Goal: Navigation & Orientation: Find specific page/section

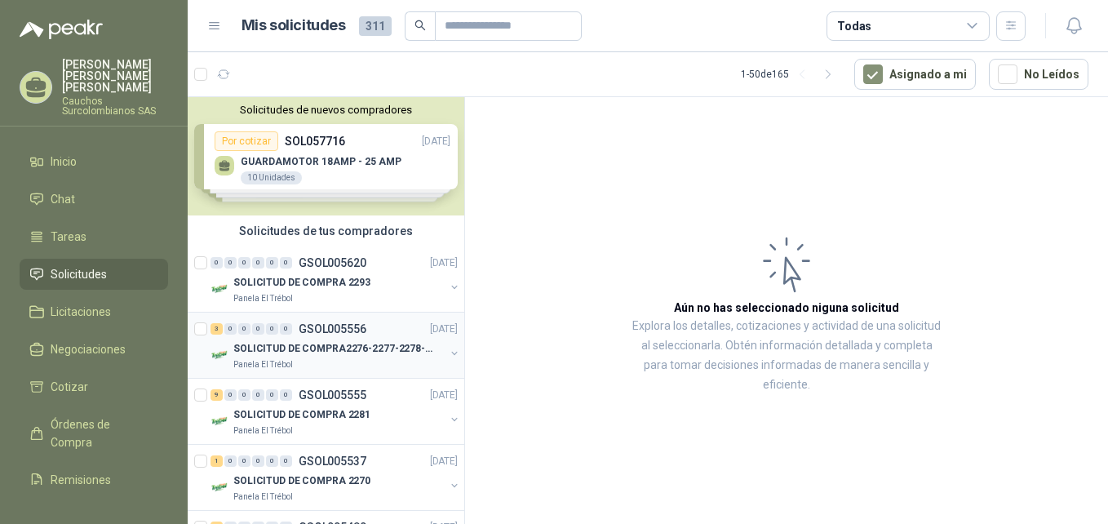
click at [365, 354] on p "SOLICITUD DE COMPRA2276-2277-2278-2284-2285-" at bounding box center [334, 348] width 203 height 15
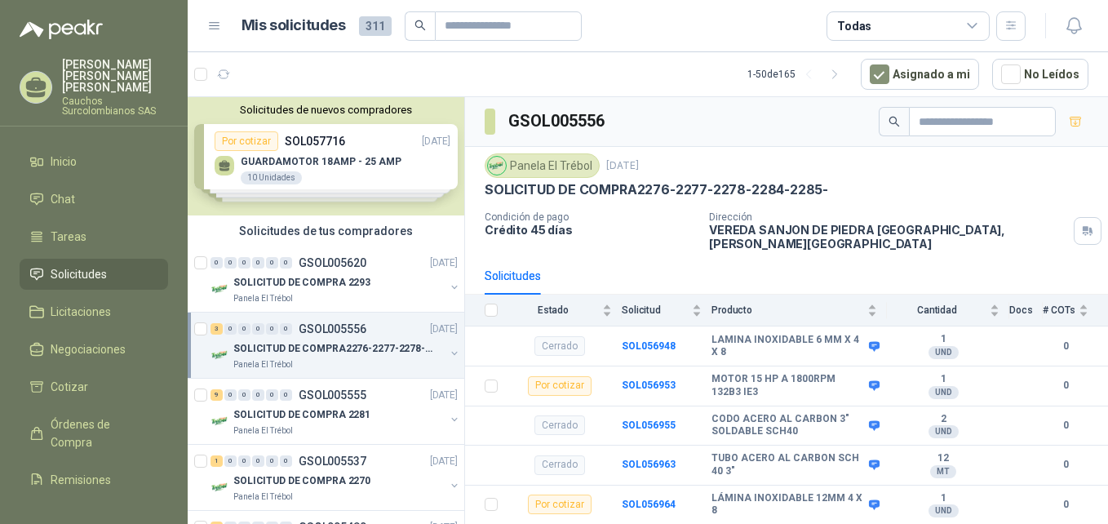
scroll to position [24, 0]
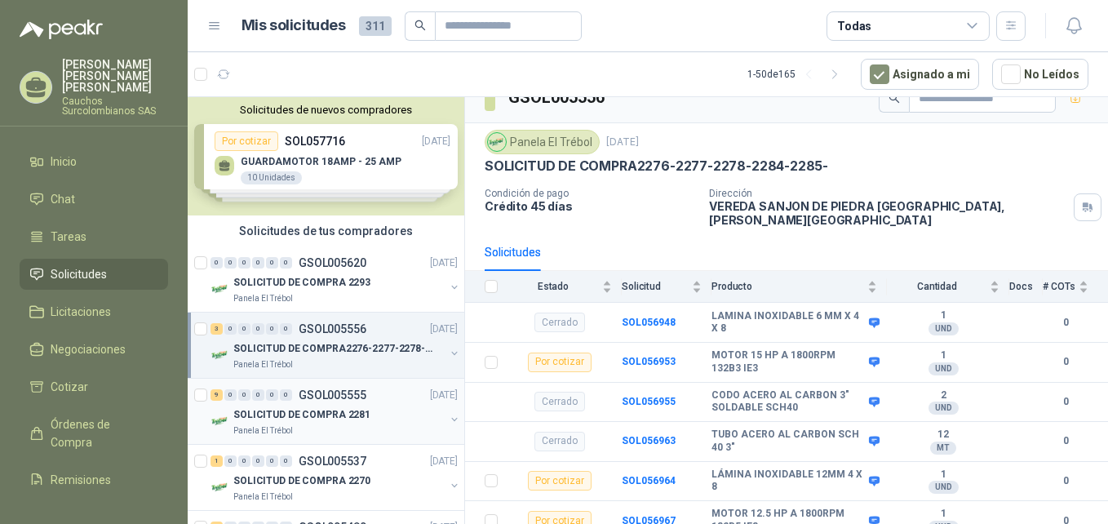
click at [333, 391] on p "GSOL005555" at bounding box center [332, 394] width 68 height 11
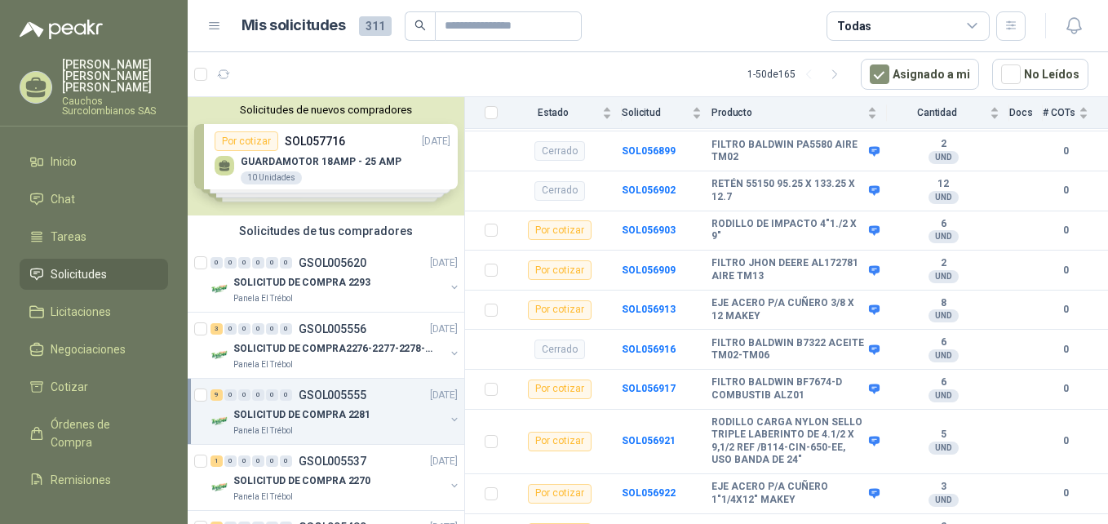
scroll to position [484, 0]
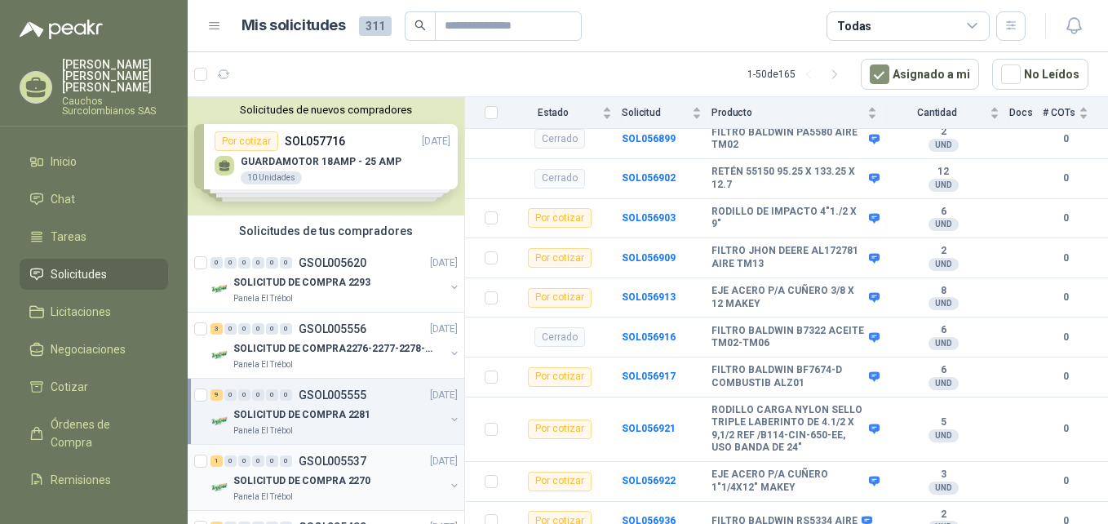
click at [320, 478] on p "SOLICITUD DE COMPRA 2270" at bounding box center [301, 480] width 137 height 15
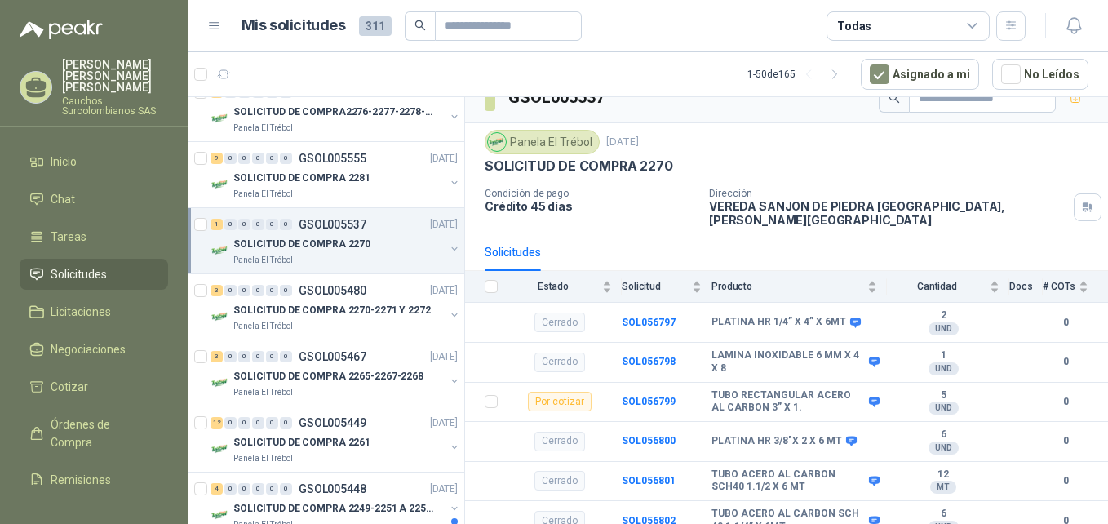
scroll to position [257, 0]
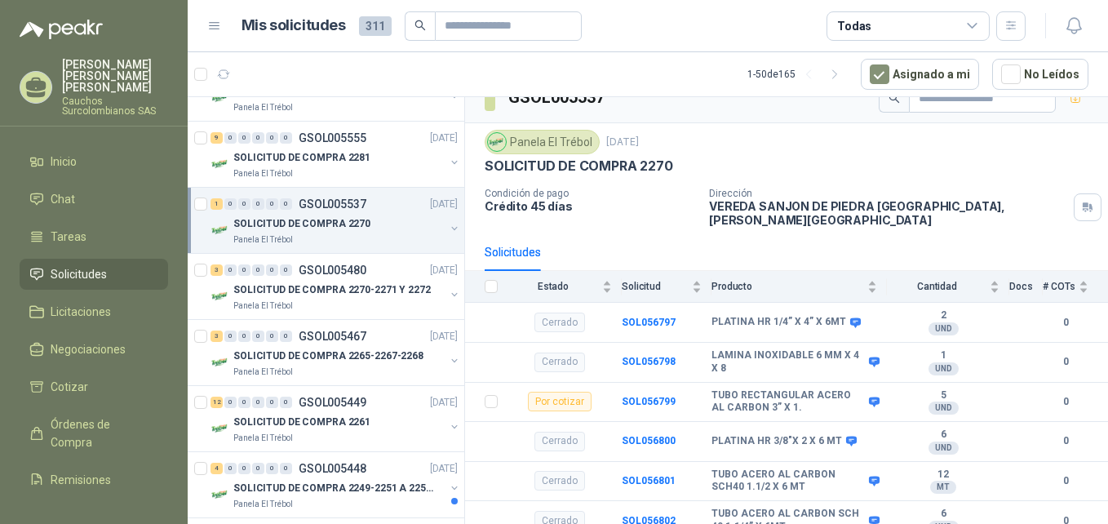
click at [383, 230] on div "SOLICITUD DE COMPRA 2270" at bounding box center [338, 224] width 211 height 20
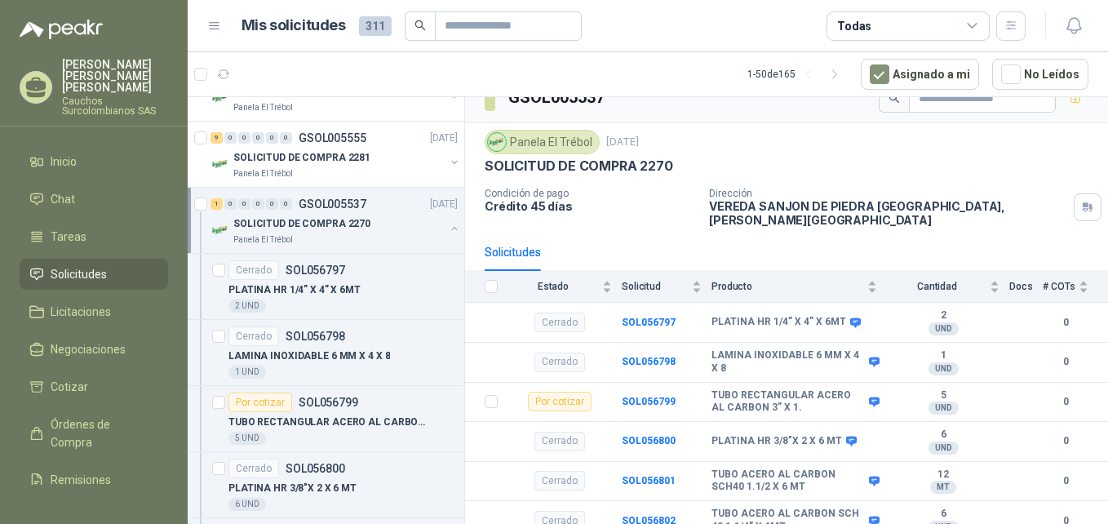
scroll to position [6, 0]
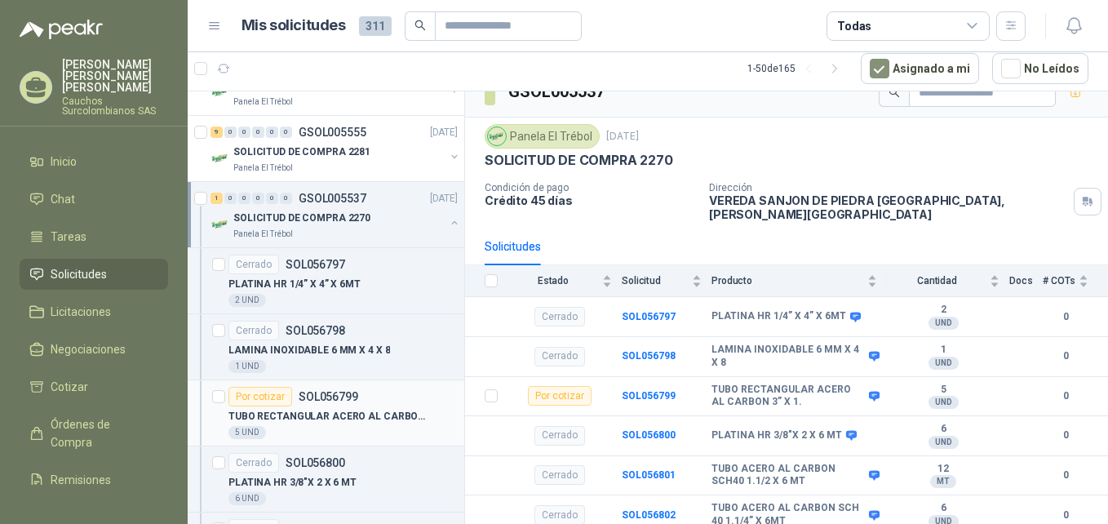
click at [376, 405] on div "Por cotizar SOL056799" at bounding box center [342, 397] width 229 height 20
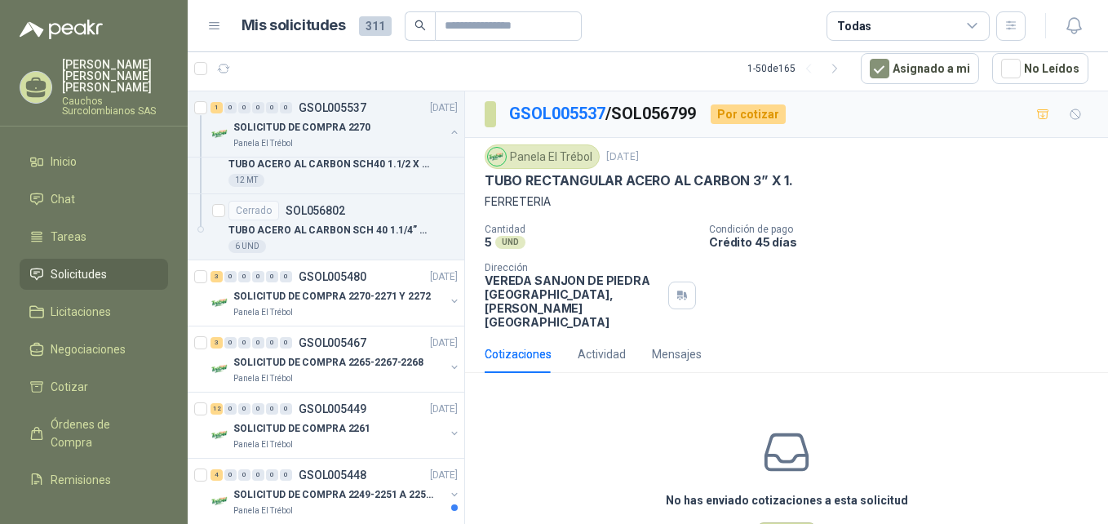
scroll to position [656, 0]
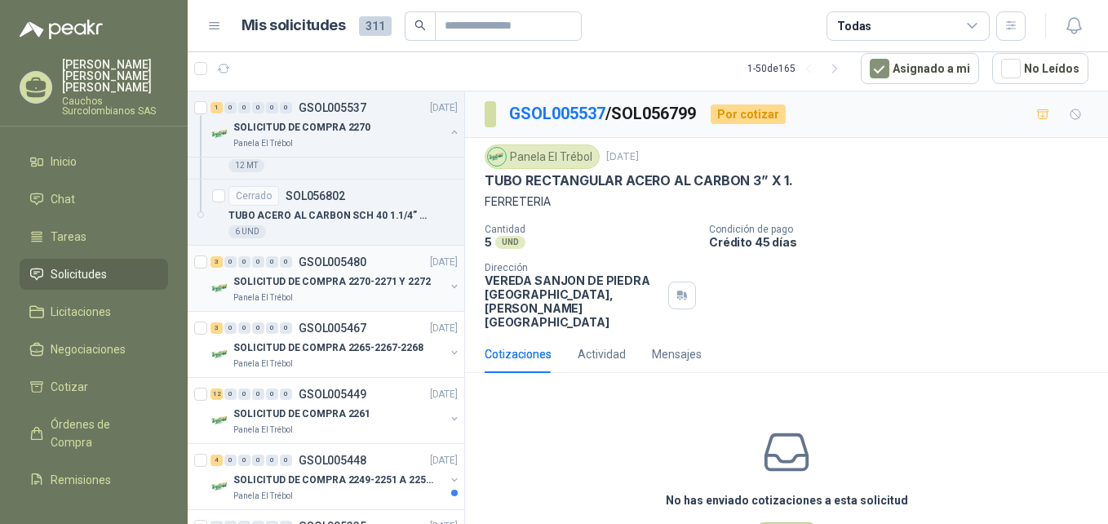
click at [394, 276] on p "SOLICITUD DE COMPRA 2270-2271 Y 2272" at bounding box center [331, 281] width 197 height 15
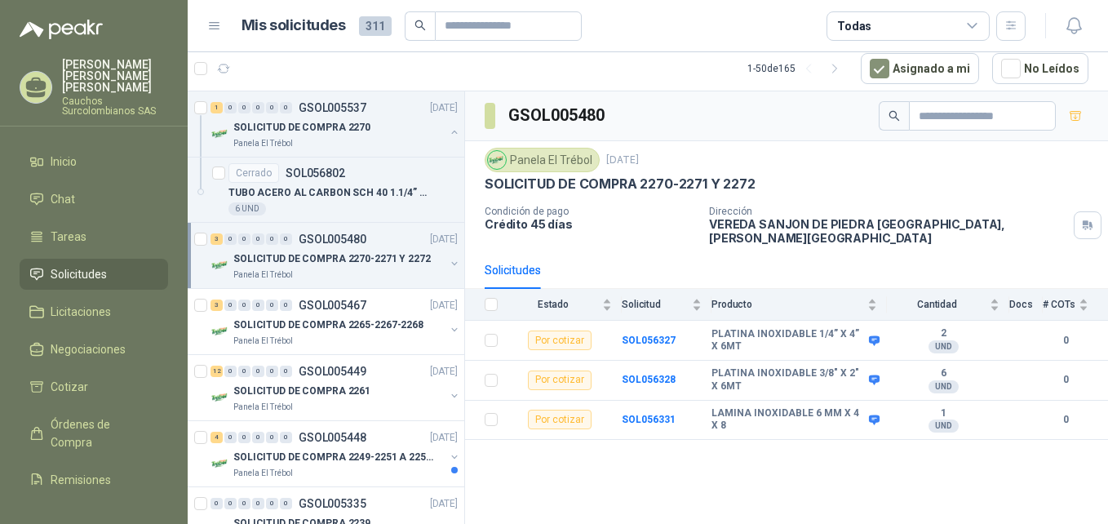
scroll to position [731, 0]
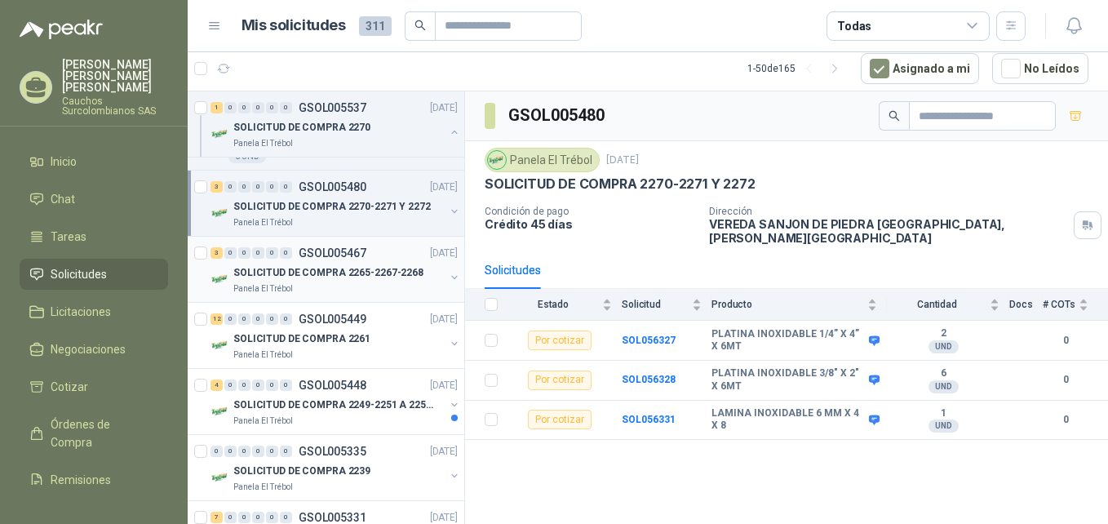
click at [365, 265] on p "SOLICITUD DE COMPRA 2265-2267-2268" at bounding box center [328, 272] width 190 height 15
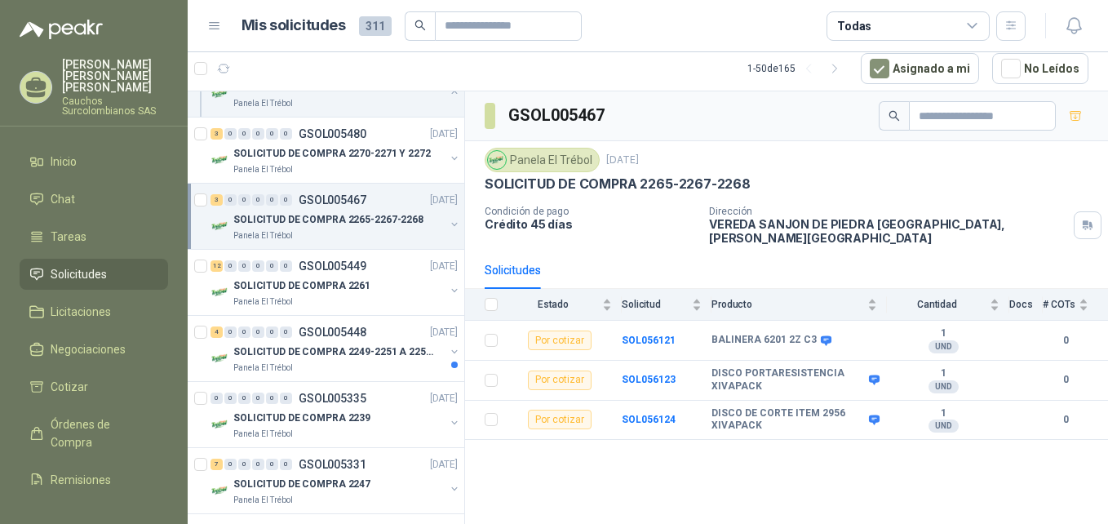
scroll to position [791, 0]
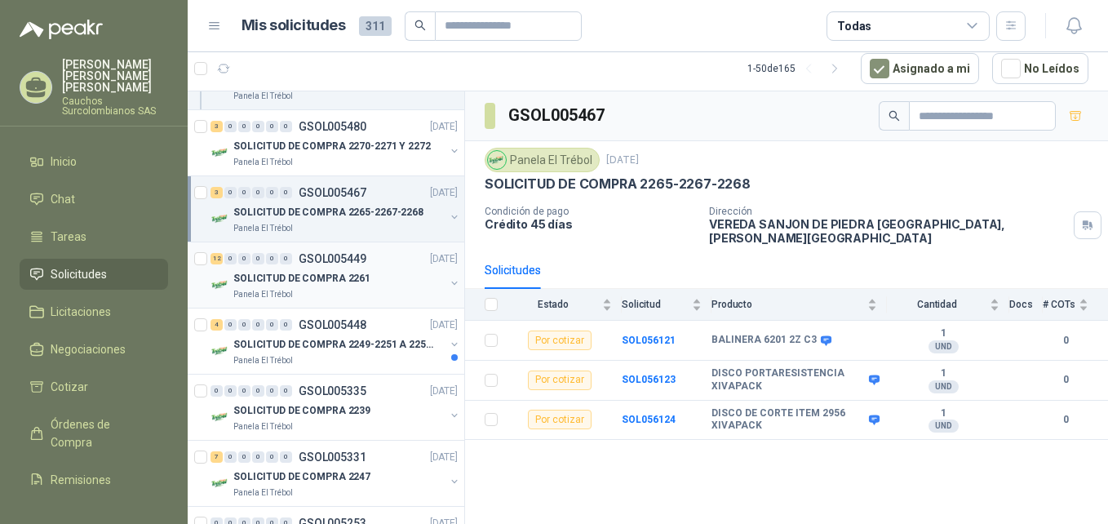
click at [342, 286] on div "SOLICITUD DE COMPRA 2261" at bounding box center [338, 278] width 211 height 20
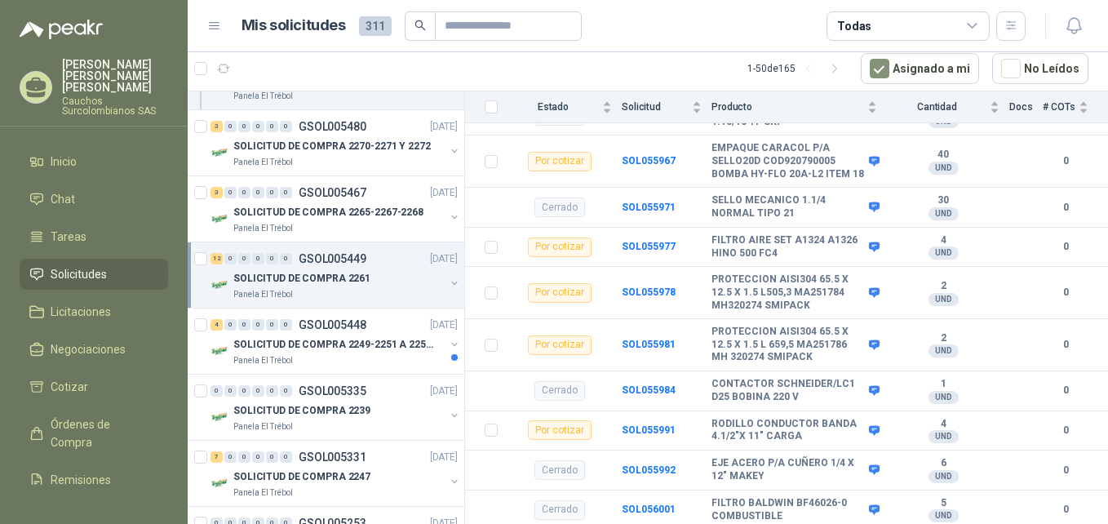
scroll to position [758, 0]
